Goal: Find specific page/section: Find specific page/section

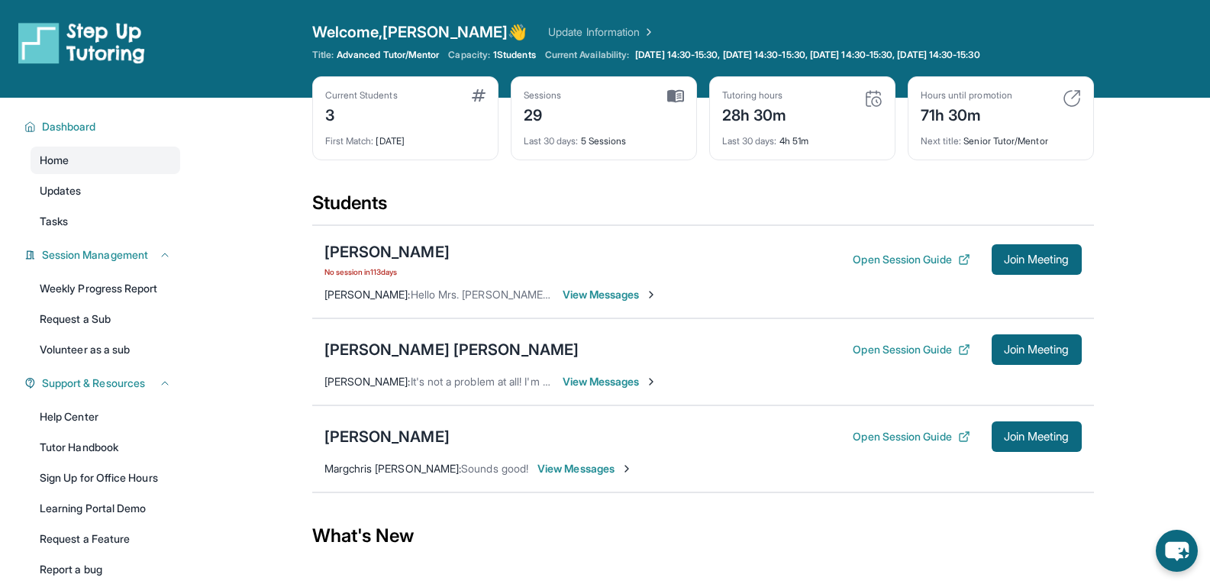
scroll to position [117, 0]
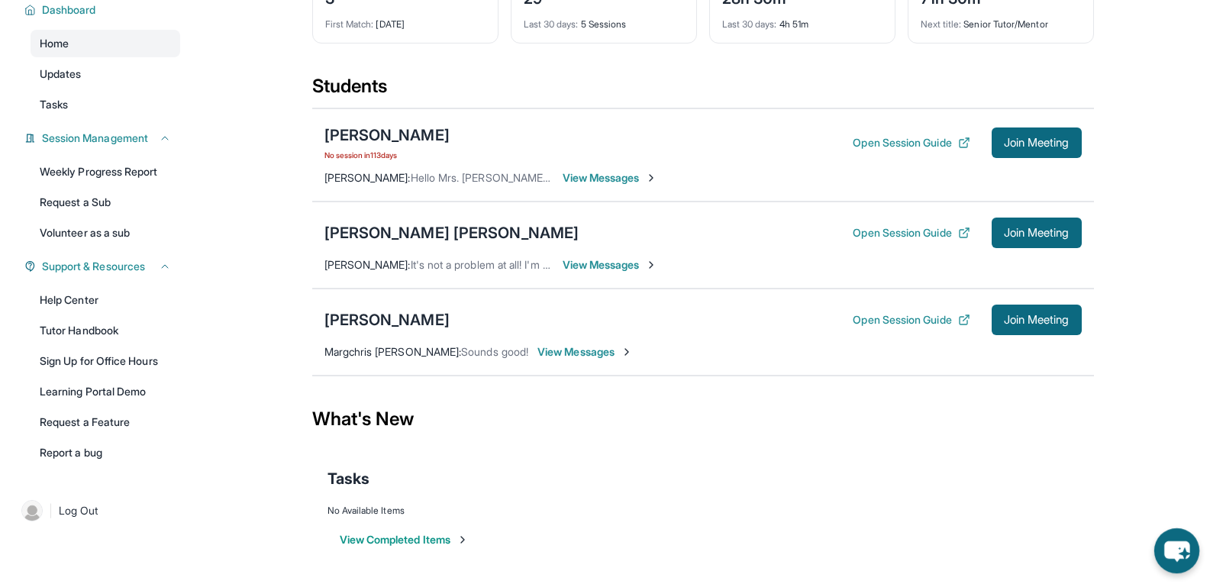
click at [1169, 553] on icon "chat-button" at bounding box center [1176, 551] width 25 height 21
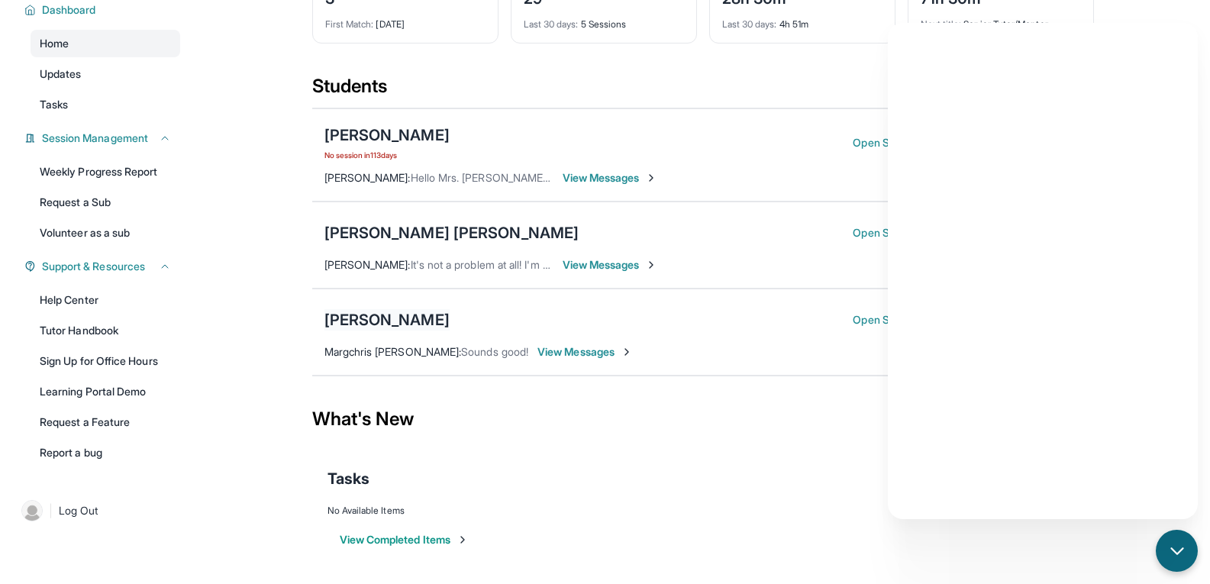
drag, startPoint x: 471, startPoint y: 317, endPoint x: 376, endPoint y: 324, distance: 94.9
click at [376, 324] on div "[PERSON_NAME] Open Session Guide Join Meeting" at bounding box center [702, 319] width 757 height 31
copy div "[PERSON_NAME]"
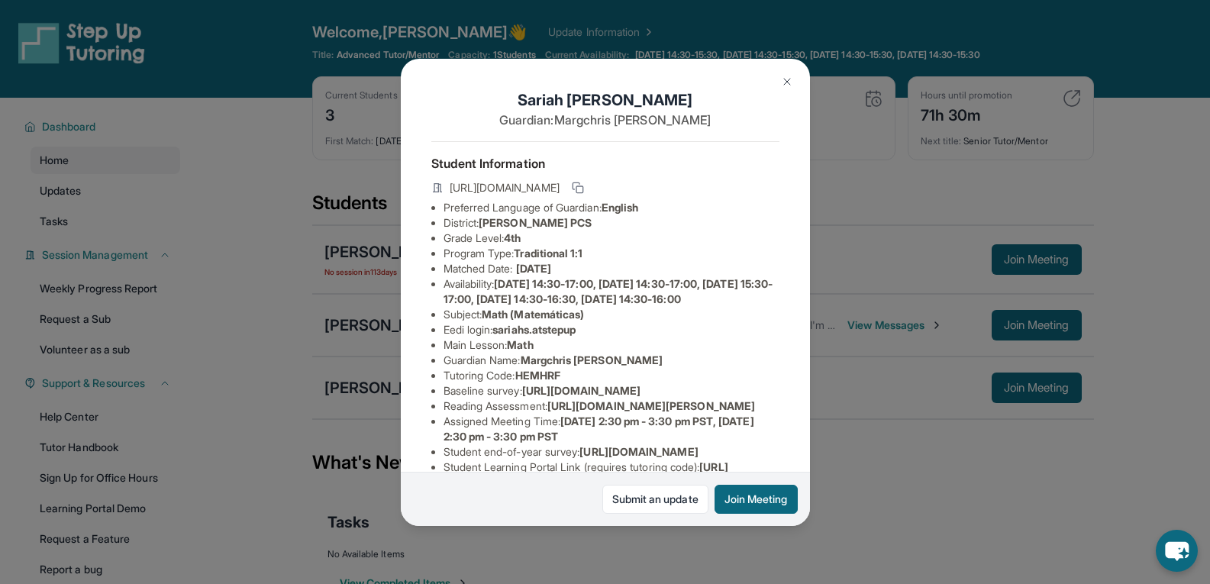
scroll to position [259, 0]
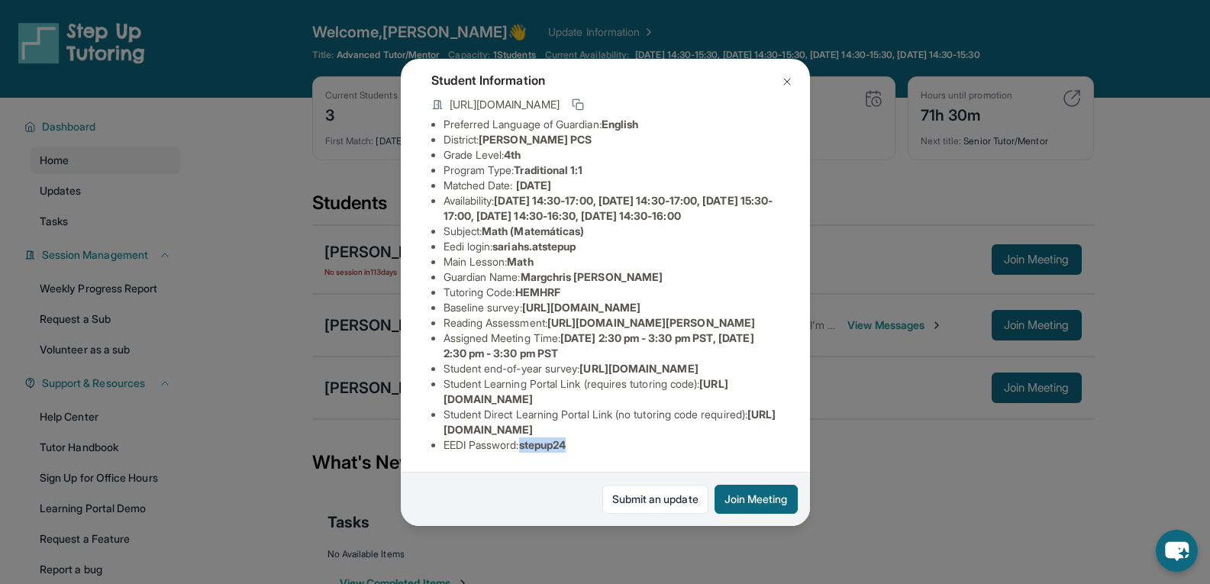
click at [775, 72] on button at bounding box center [787, 81] width 31 height 31
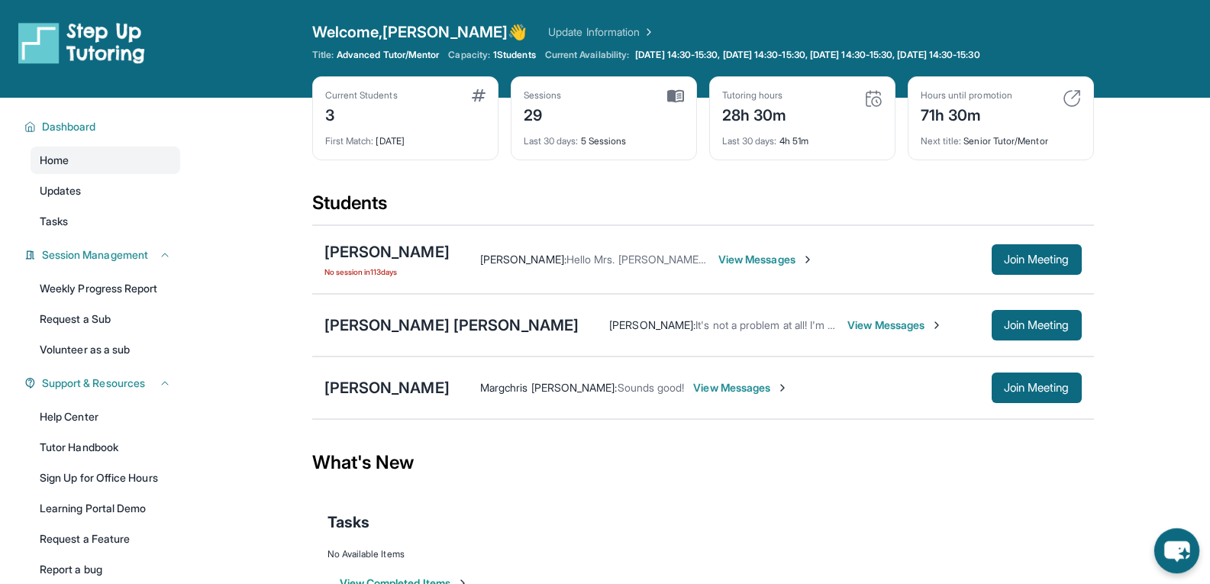
click at [1162, 560] on icon "chat-button" at bounding box center [1176, 550] width 45 height 45
